Goal: Task Accomplishment & Management: Manage account settings

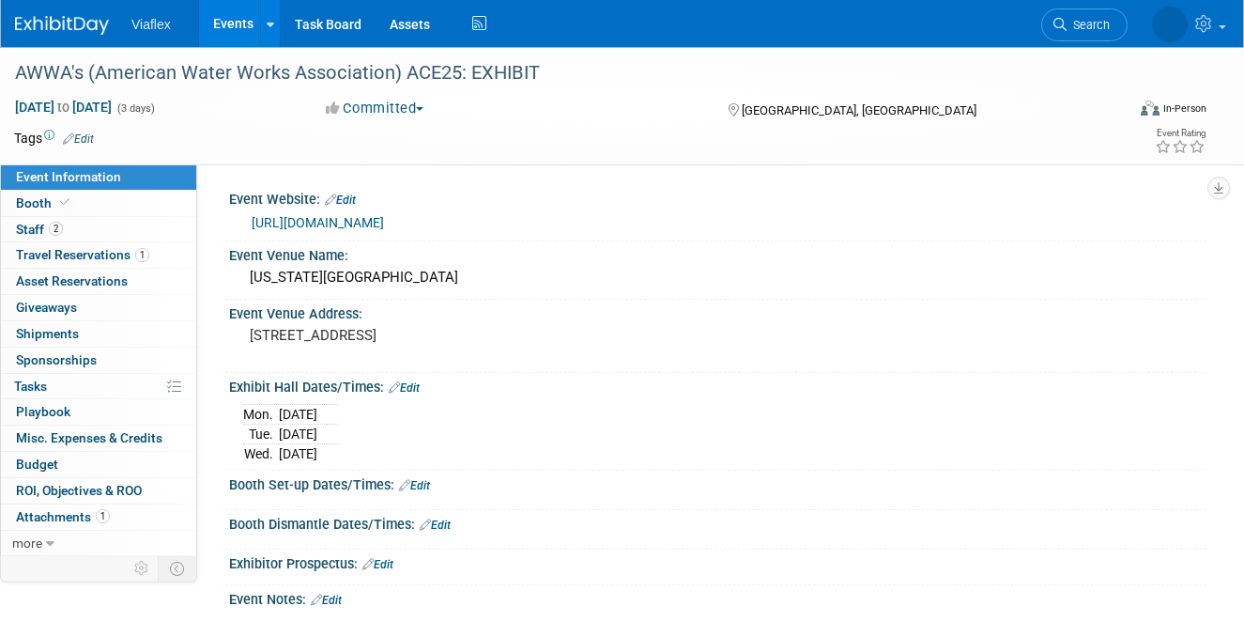
scroll to position [1, 0]
click at [225, 22] on link "Events" at bounding box center [233, 23] width 69 height 47
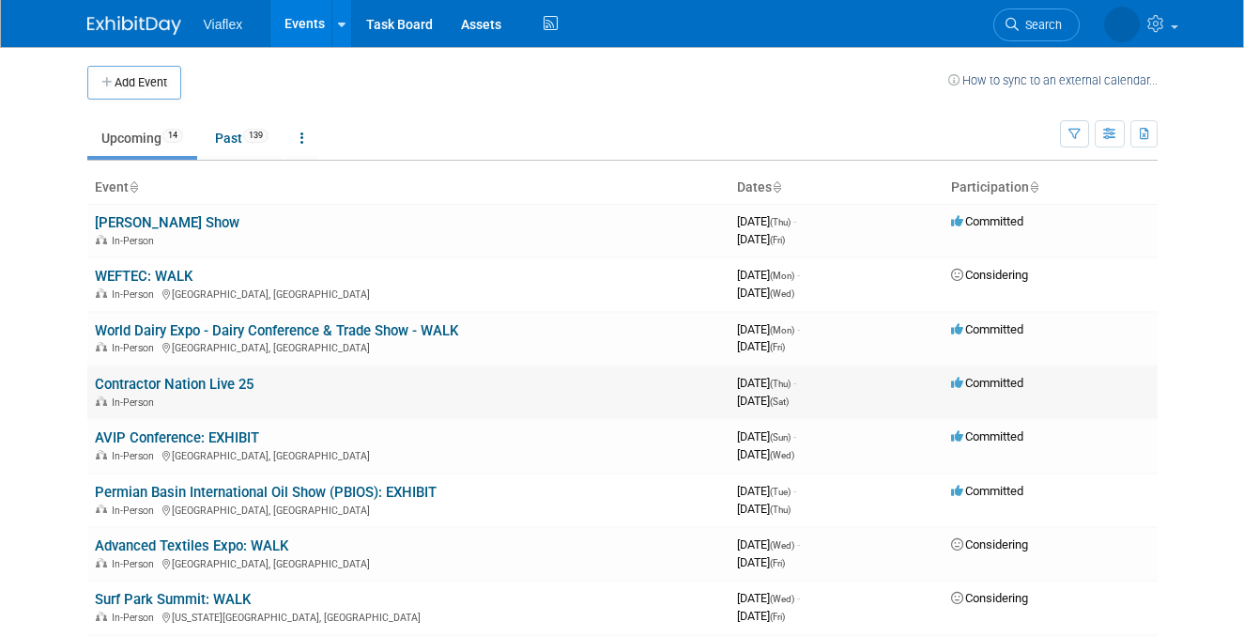
click at [188, 384] on link "Contractor Nation Live 25" at bounding box center [174, 384] width 159 height 17
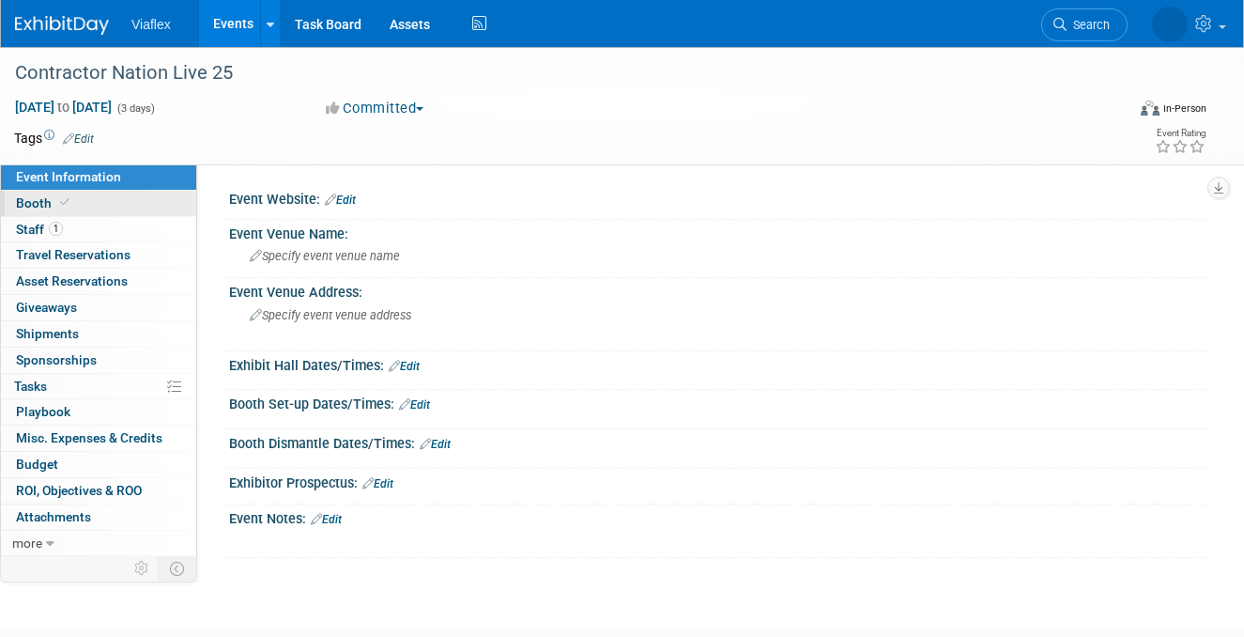
click at [30, 206] on span "Booth" at bounding box center [44, 202] width 57 height 15
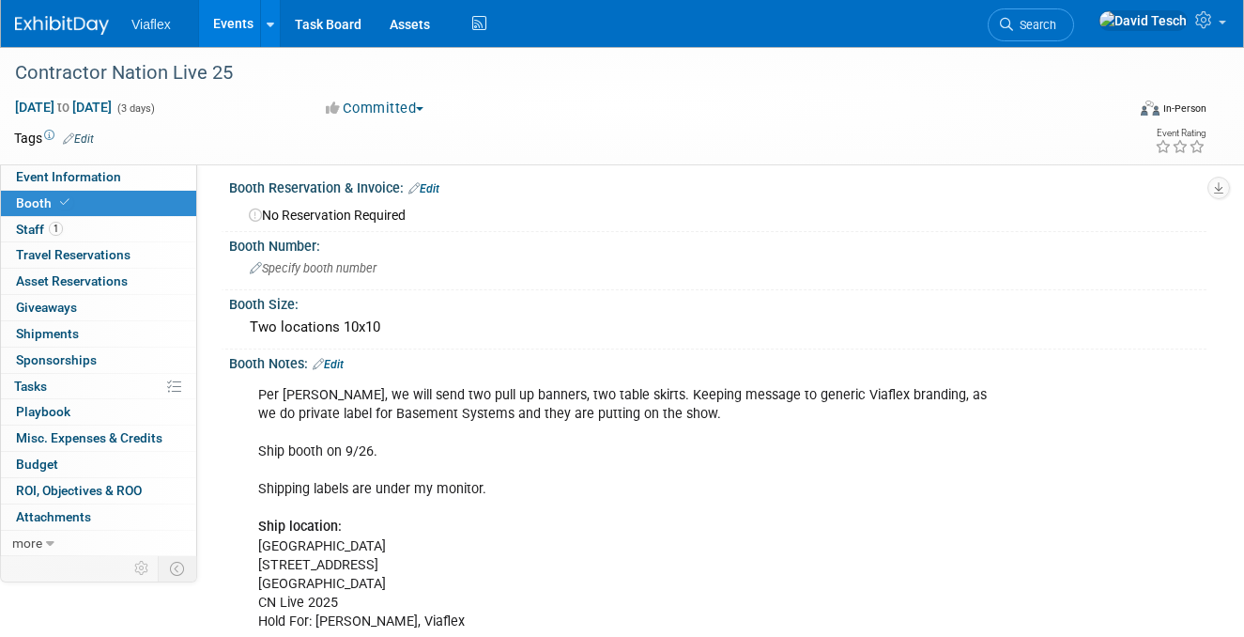
scroll to position [16, 0]
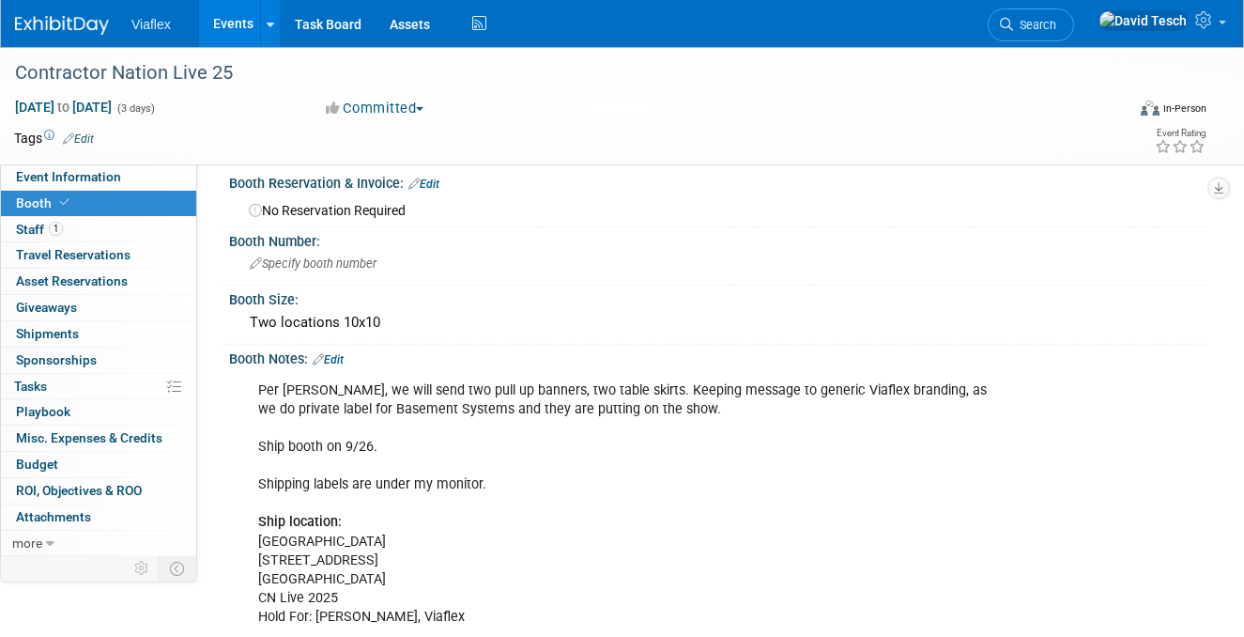
click at [231, 19] on link "Events" at bounding box center [233, 23] width 69 height 47
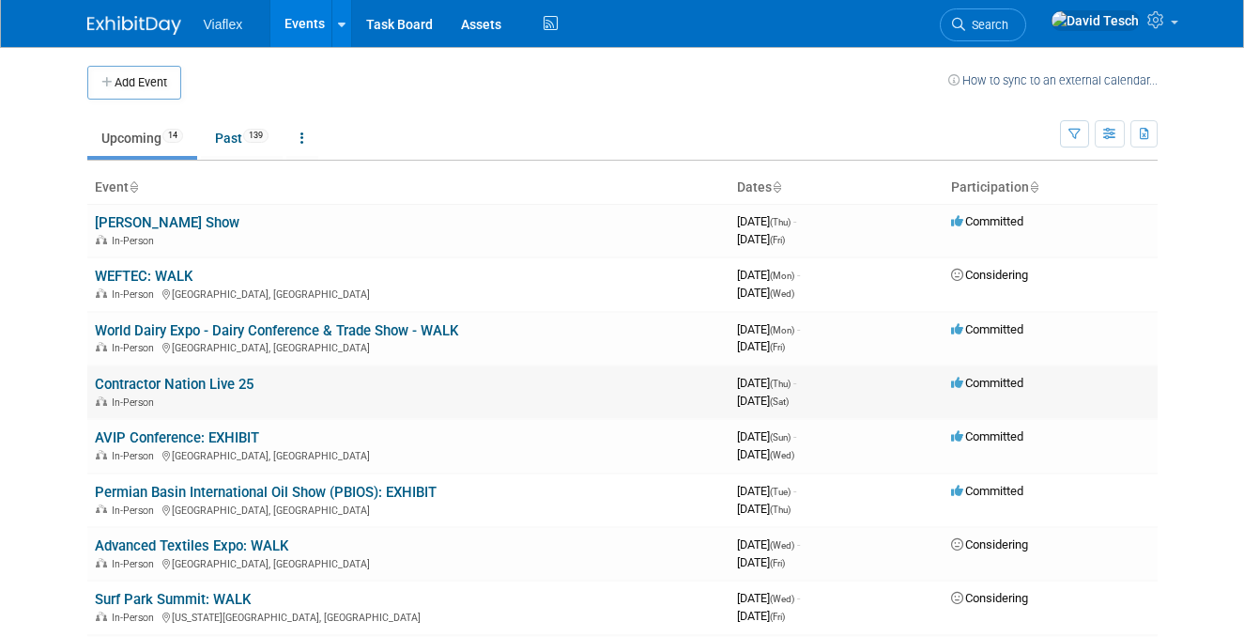
click at [159, 386] on link "Contractor Nation Live 25" at bounding box center [174, 384] width 159 height 17
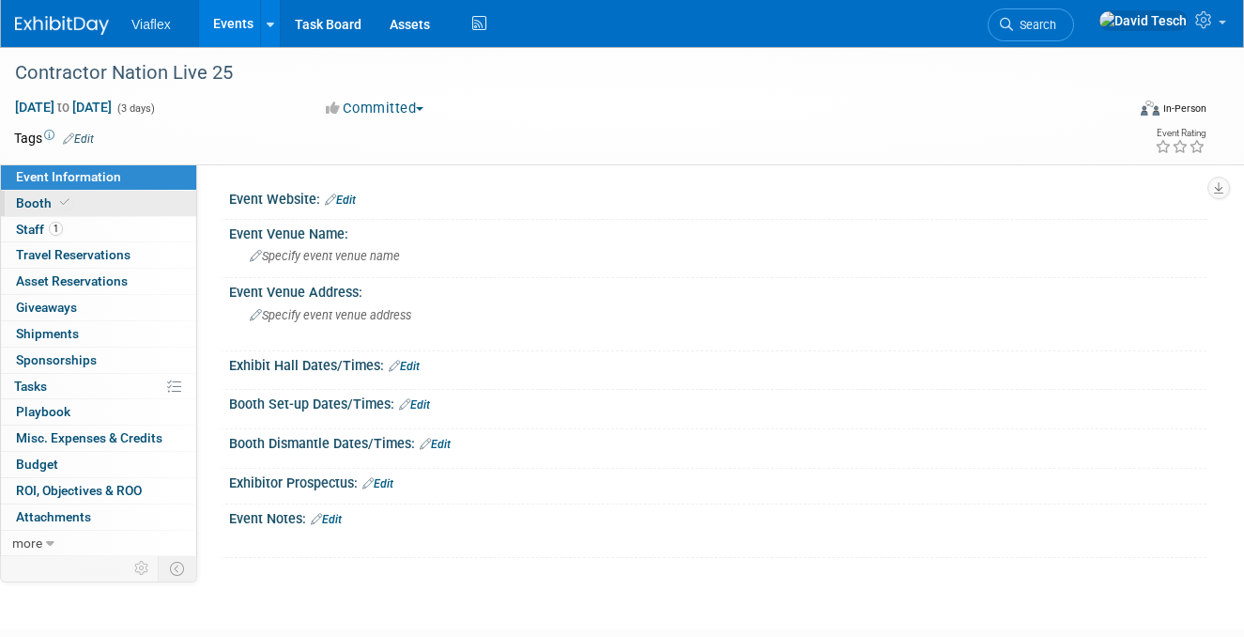
click at [32, 202] on span "Booth" at bounding box center [44, 202] width 57 height 15
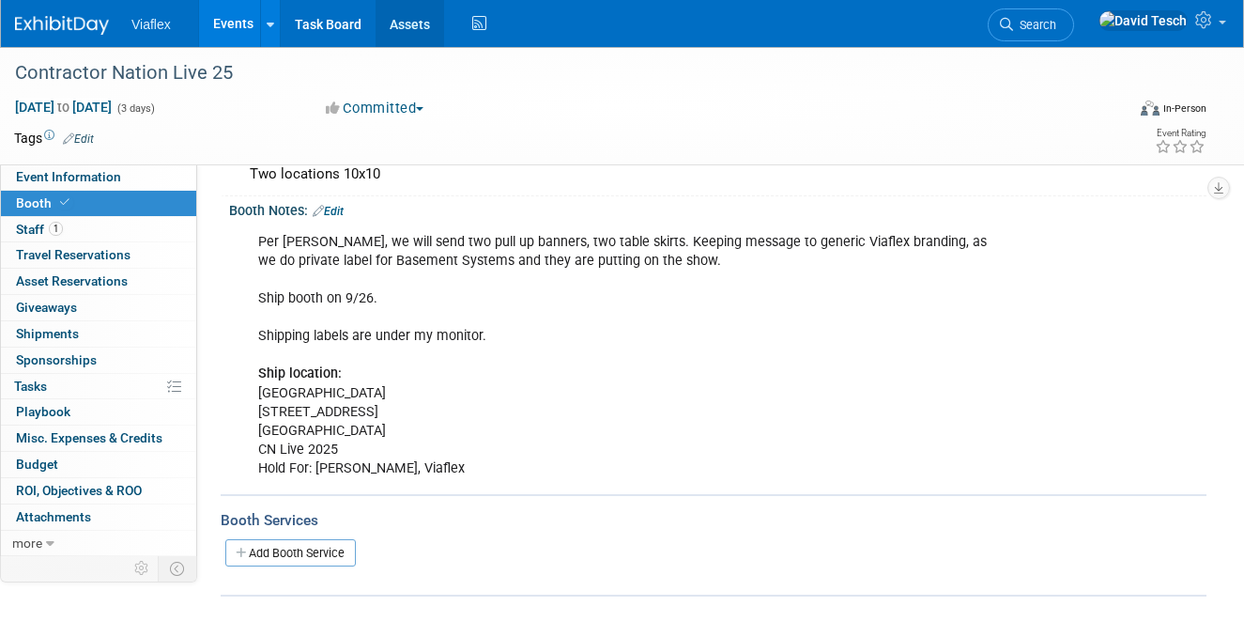
scroll to position [171, 0]
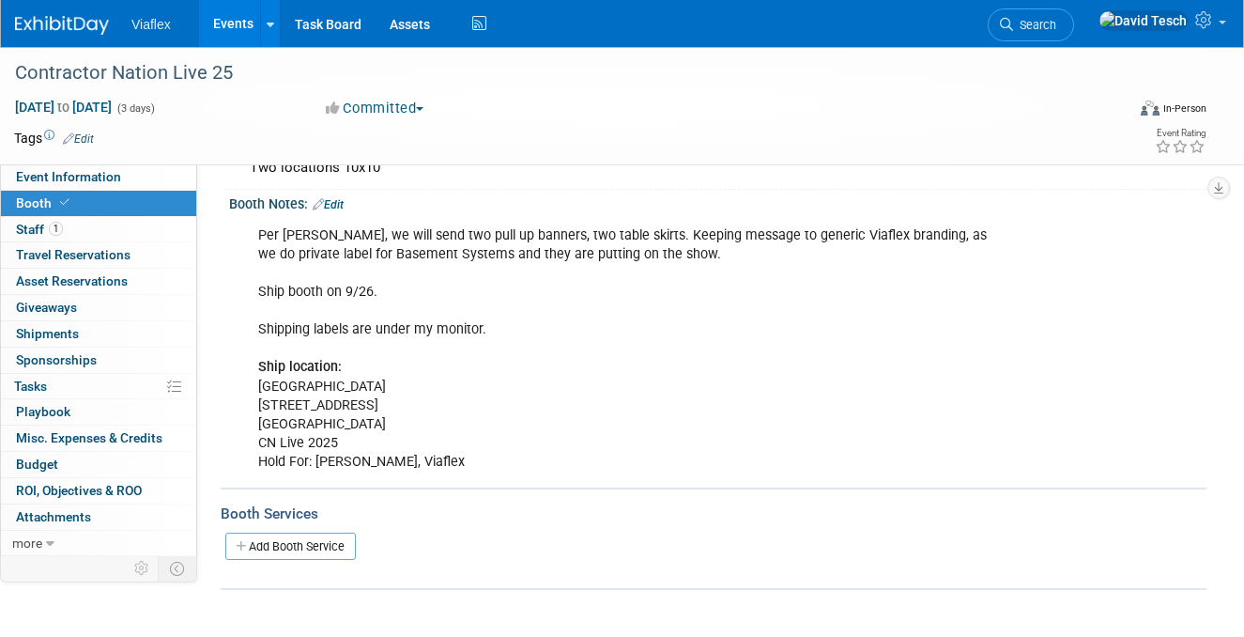
click at [375, 460] on div "Per [PERSON_NAME], we will send two pull up banners, two table skirts. Keeping …" at bounding box center [630, 349] width 770 height 264
click at [394, 458] on div "Per [PERSON_NAME], we will send two pull up banners, two table skirts. Keeping …" at bounding box center [630, 349] width 770 height 264
click at [342, 208] on link "Edit" at bounding box center [328, 204] width 31 height 13
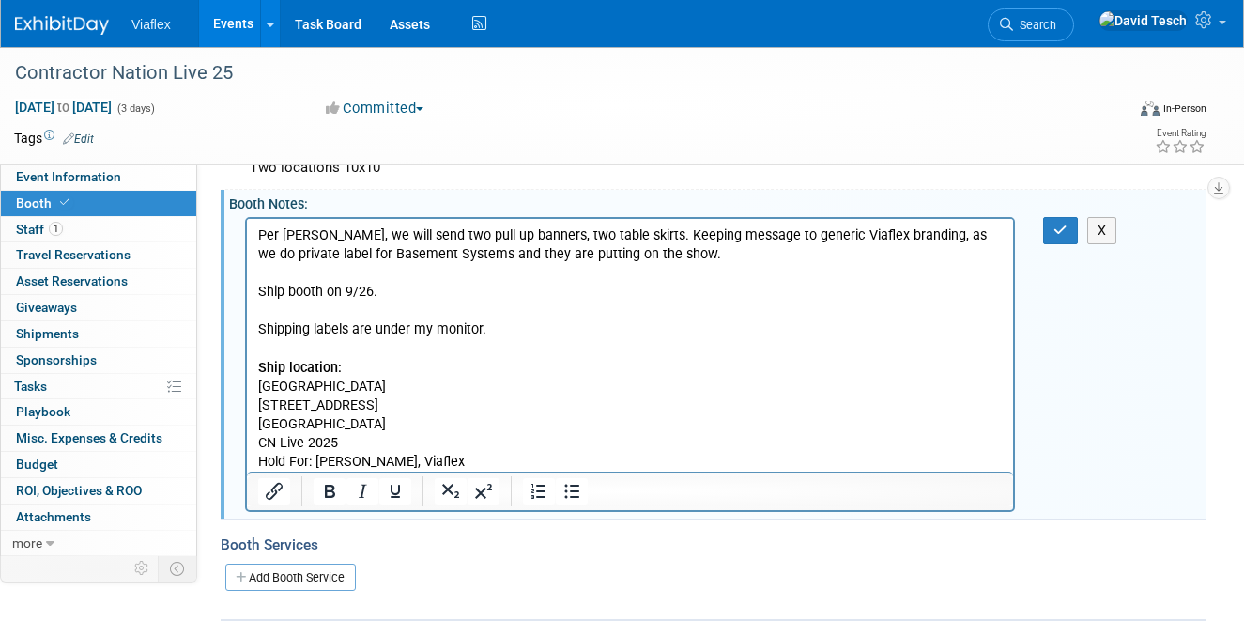
scroll to position [0, 0]
click at [377, 459] on p "Per [PERSON_NAME], we will send two pull up banners, two table skirts. Keeping …" at bounding box center [630, 347] width 745 height 245
click at [531, 381] on p "Per [PERSON_NAME], we will send two pull up banners, two table skirts. Keeping …" at bounding box center [630, 347] width 745 height 245
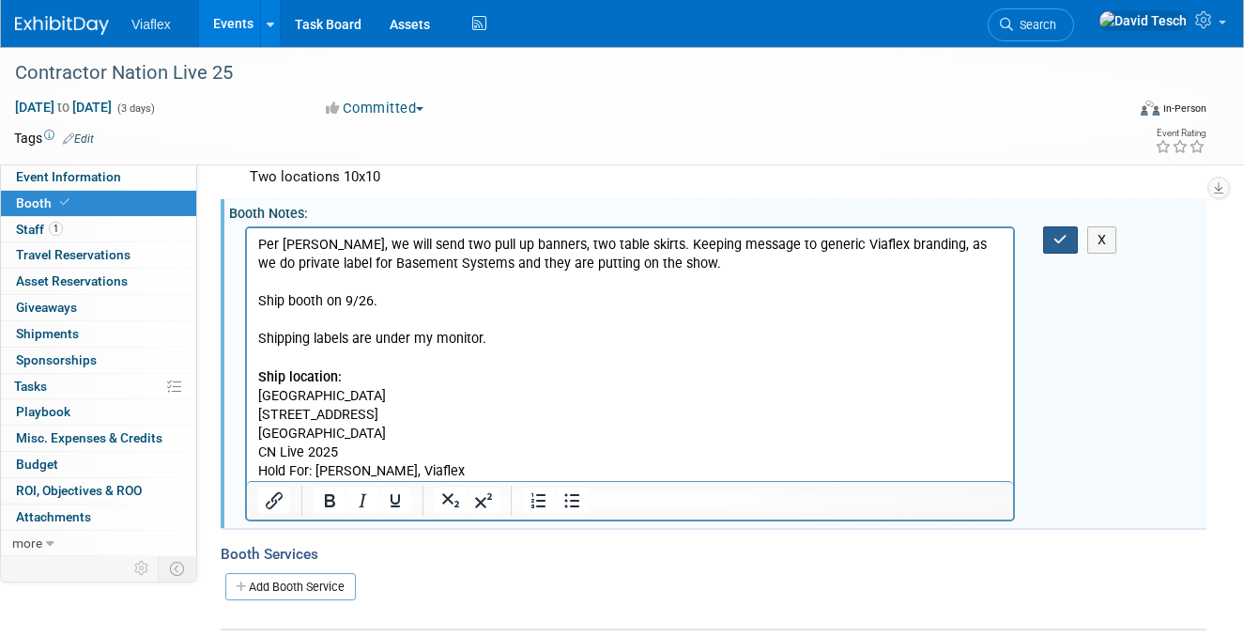
click at [1061, 235] on icon "button" at bounding box center [1060, 239] width 14 height 13
